Goal: Task Accomplishment & Management: Complete application form

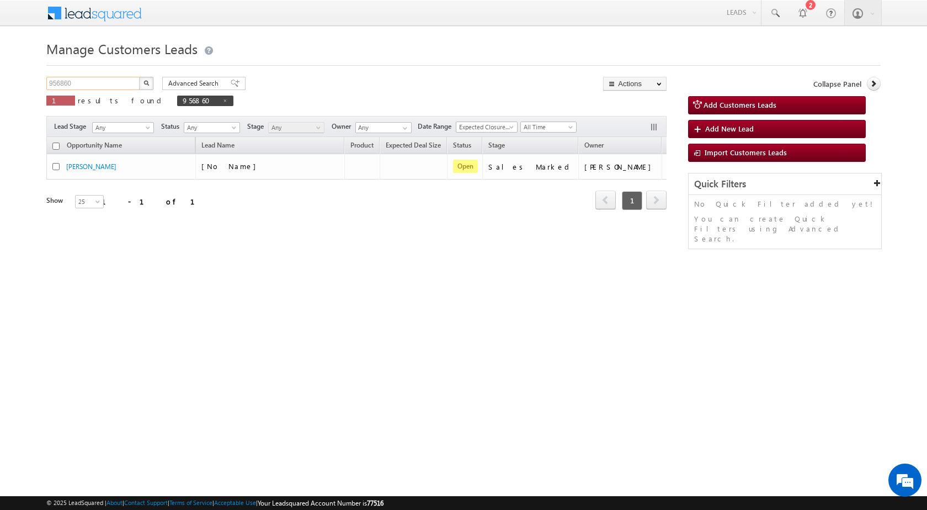
click at [59, 84] on input "956860" at bounding box center [93, 83] width 94 height 13
paste input "61413"
type input "961413"
click at [148, 79] on button "button" at bounding box center [146, 83] width 14 height 13
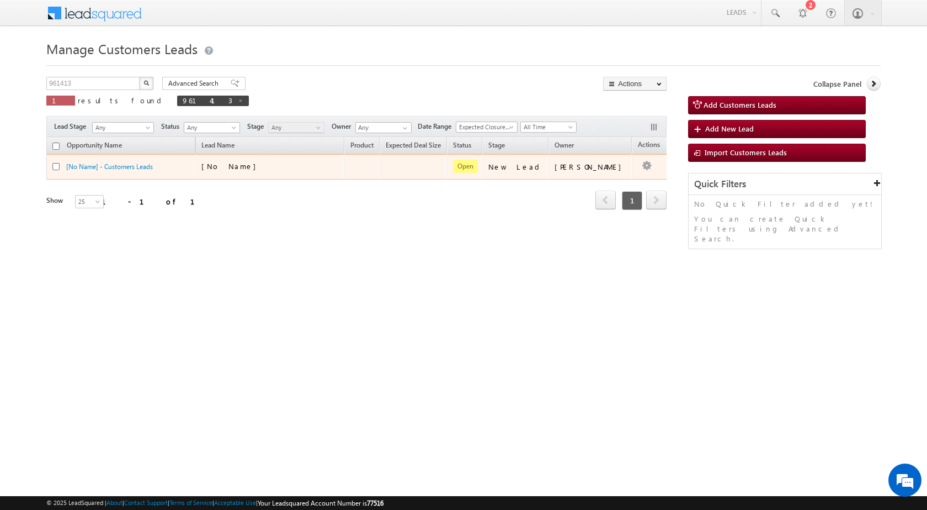
click at [611, 177] on td "[PERSON_NAME]" at bounding box center [590, 166] width 83 height 25
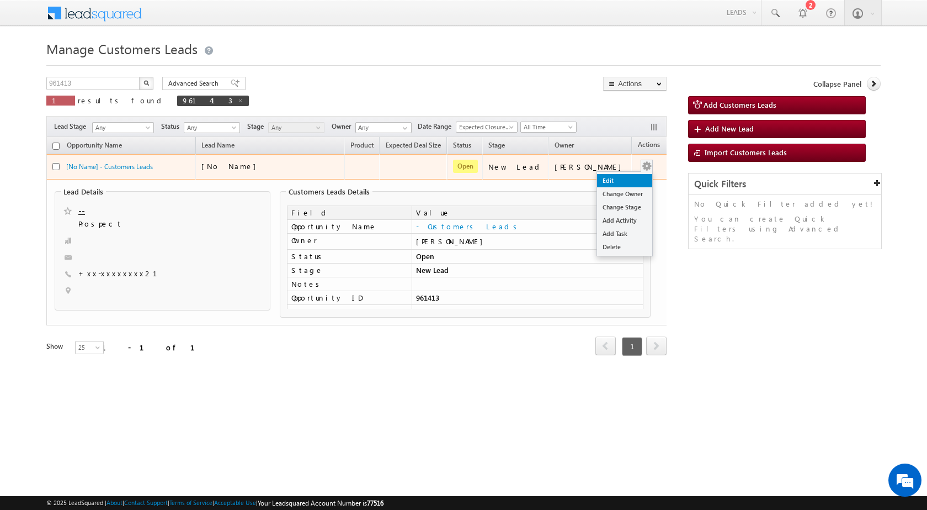
click at [613, 178] on link "Edit" at bounding box center [624, 180] width 55 height 13
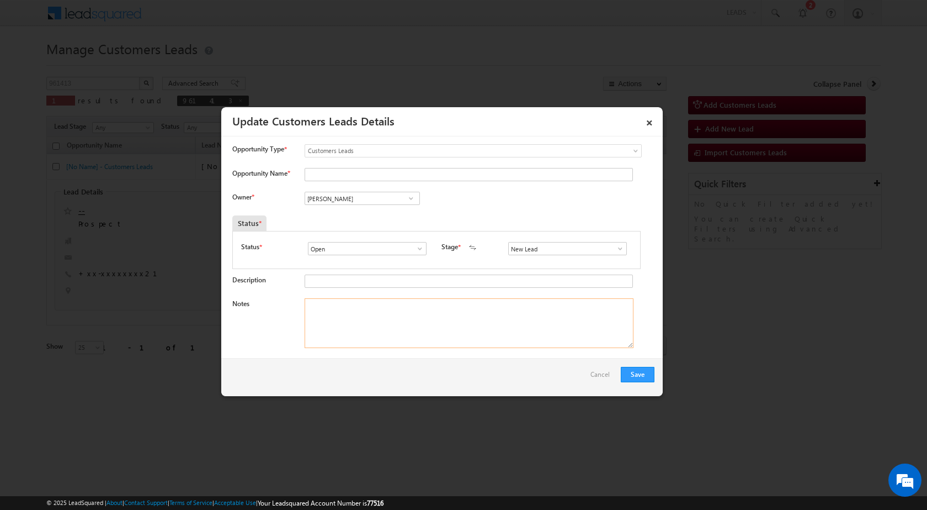
click at [443, 316] on textarea "Notes" at bounding box center [469, 323] width 329 height 50
paste textarea "961413 / [PERSON_NAME] / 8827408221 / CUST WANT 04 LAKH TOPUP AMOUNT / ADDRESS …"
drag, startPoint x: 330, startPoint y: 303, endPoint x: 381, endPoint y: 304, distance: 51.4
click at [381, 304] on textarea "961413 / [PERSON_NAME] / 8827408221 / CUST WANT 04 LAKH TOPUP AMOUNT / ADDRESS …" at bounding box center [469, 323] width 329 height 50
type textarea "961413 / [PERSON_NAME] / 8827408221 / CUST WANT 04 LAKH TOPUP AMOUNT / ADDRESS …"
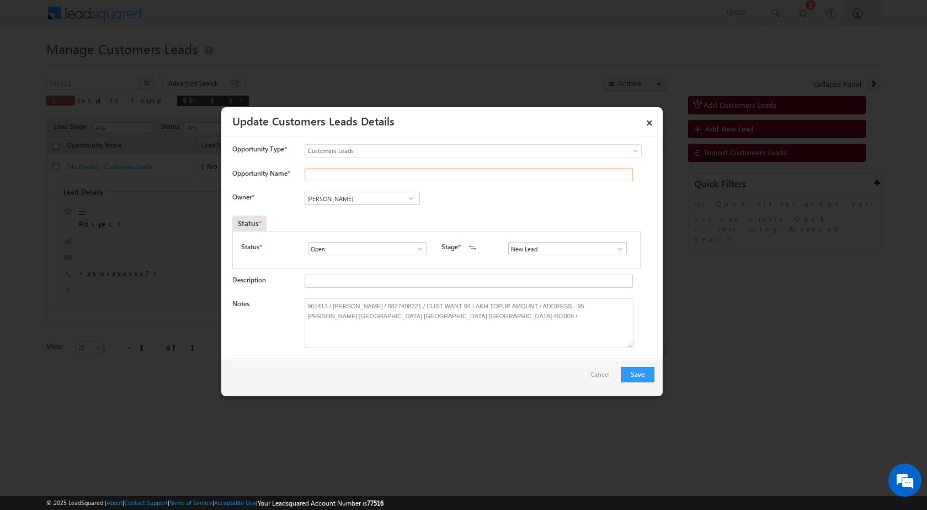
click at [363, 168] on input "Opportunity Name *" at bounding box center [469, 174] width 328 height 13
paste input "[PERSON_NAME]"
type input "[PERSON_NAME]"
click at [618, 248] on span at bounding box center [620, 248] width 11 height 9
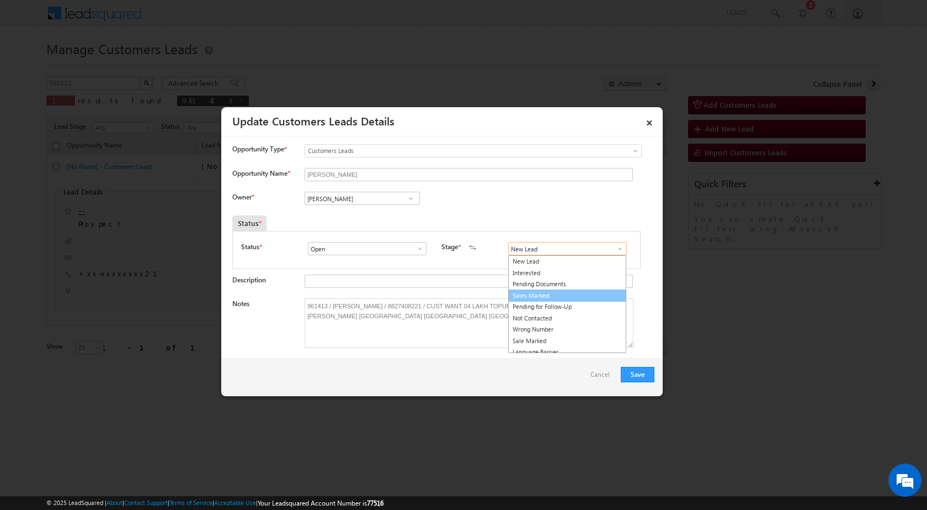
click at [555, 294] on link "Sales Marked" at bounding box center [567, 295] width 118 height 13
type input "Sales Marked"
click at [340, 201] on input "[PERSON_NAME]" at bounding box center [362, 198] width 115 height 13
paste input "[EMAIL_ADDRESS][DOMAIN_NAME]"
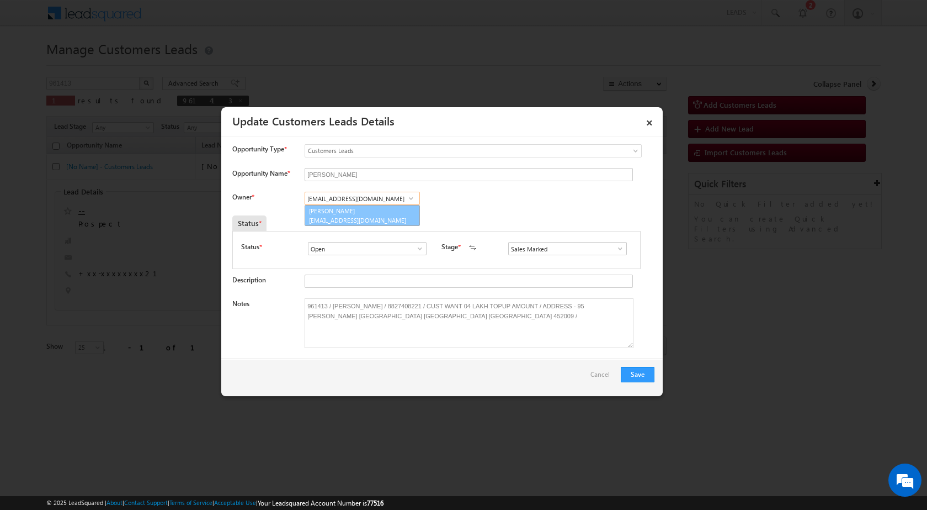
click at [359, 216] on span "[EMAIL_ADDRESS][DOMAIN_NAME]" at bounding box center [358, 220] width 99 height 8
type input "[PERSON_NAME]"
click at [626, 372] on button "Save" at bounding box center [638, 374] width 34 height 15
